Goal: Find specific page/section: Find specific page/section

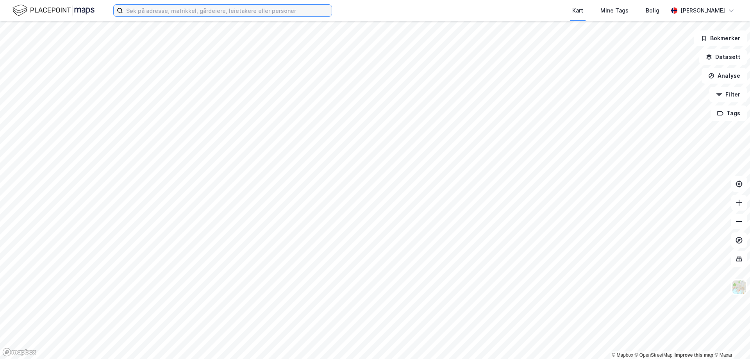
click at [170, 13] on input at bounding box center [227, 11] width 208 height 12
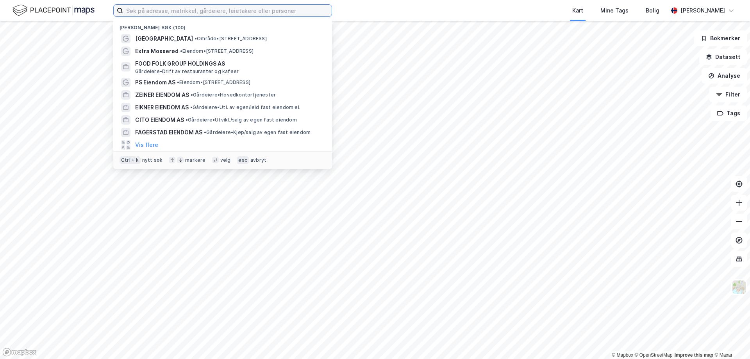
paste input "[STREET_ADDRESS]."
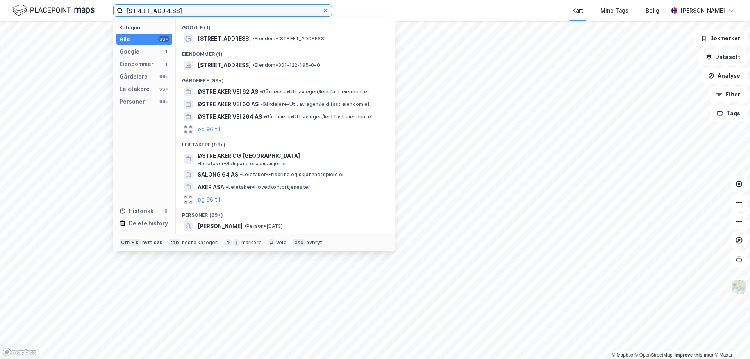
type input "[STREET_ADDRESS]"
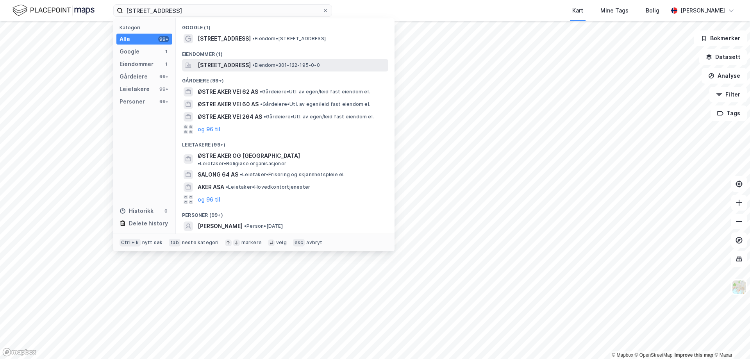
click at [251, 62] on span "[STREET_ADDRESS]" at bounding box center [224, 65] width 53 height 9
